Goal: Use online tool/utility

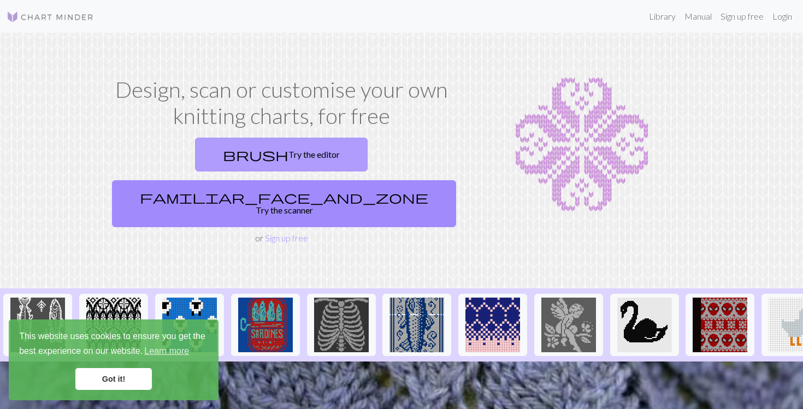
click at [202, 158] on link "brush Try the editor" at bounding box center [281, 155] width 173 height 34
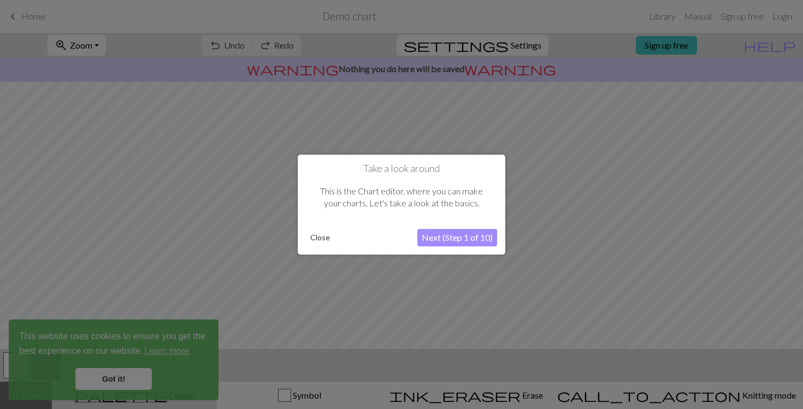
click at [322, 234] on button "Close" at bounding box center [320, 237] width 28 height 16
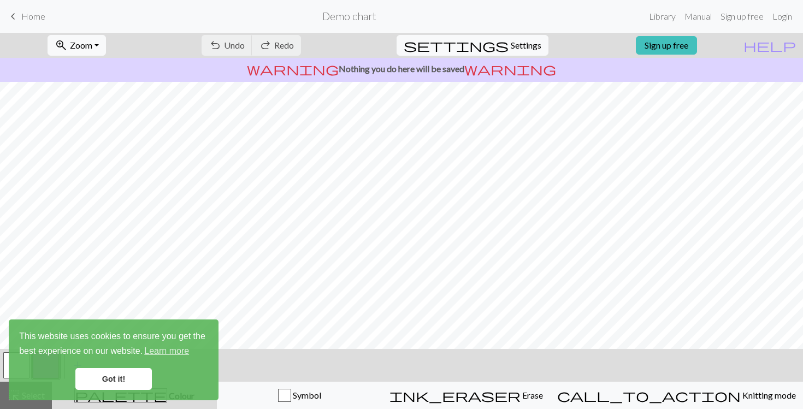
click at [11, 17] on span "keyboard_arrow_left" at bounding box center [13, 16] width 13 height 15
